Goal: Task Accomplishment & Management: Manage account settings

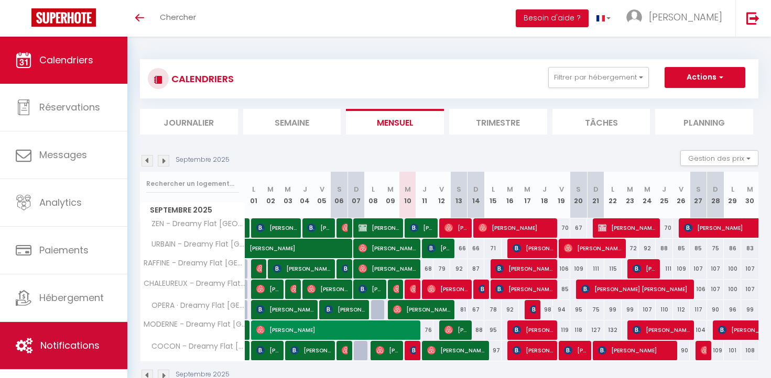
click at [101, 359] on link "Notifications" at bounding box center [63, 345] width 127 height 47
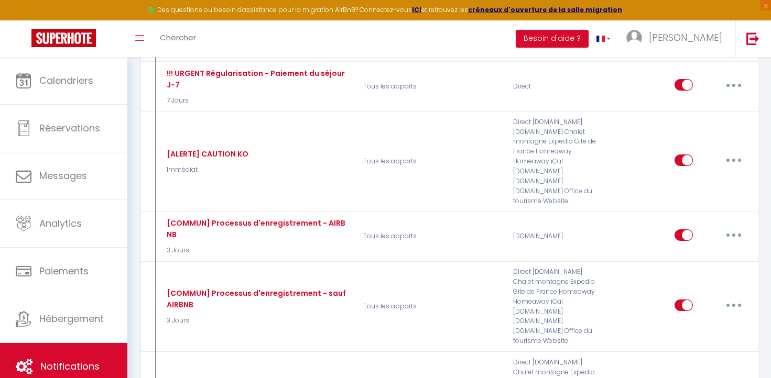
scroll to position [513, 0]
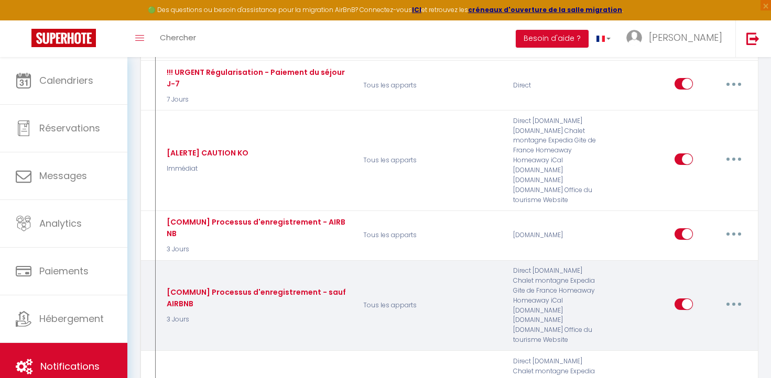
click at [731, 296] on button "button" at bounding box center [733, 304] width 29 height 17
click at [702, 319] on link "Editer" at bounding box center [707, 328] width 78 height 18
type input "[COMMUN] Processus d'enregistrement - sauf AIRBNB"
select select "3 Jours"
select select "if_booking_is_paid"
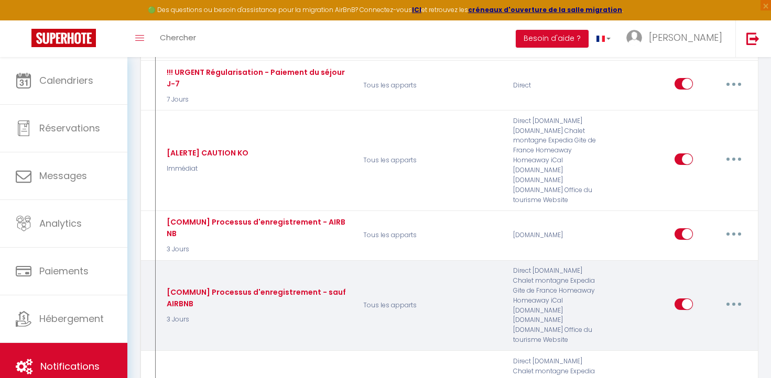
checkbox input "true"
checkbox input "false"
radio input "true"
type input "[IMPORTANT] Votre enregistrement pour votre séjour du [CHECKING:DD-MM-YYYY] au …"
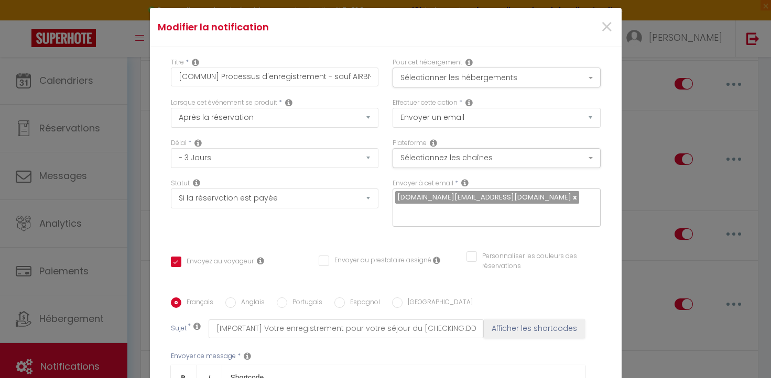
scroll to position [0, 0]
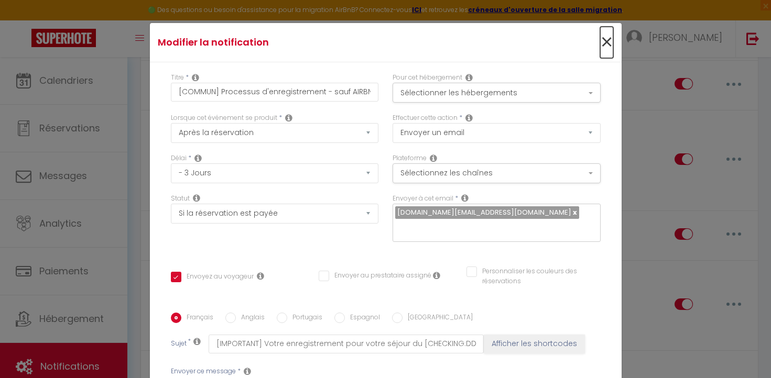
click at [604, 43] on span "×" at bounding box center [606, 42] width 13 height 31
